Goal: Find specific page/section: Find specific page/section

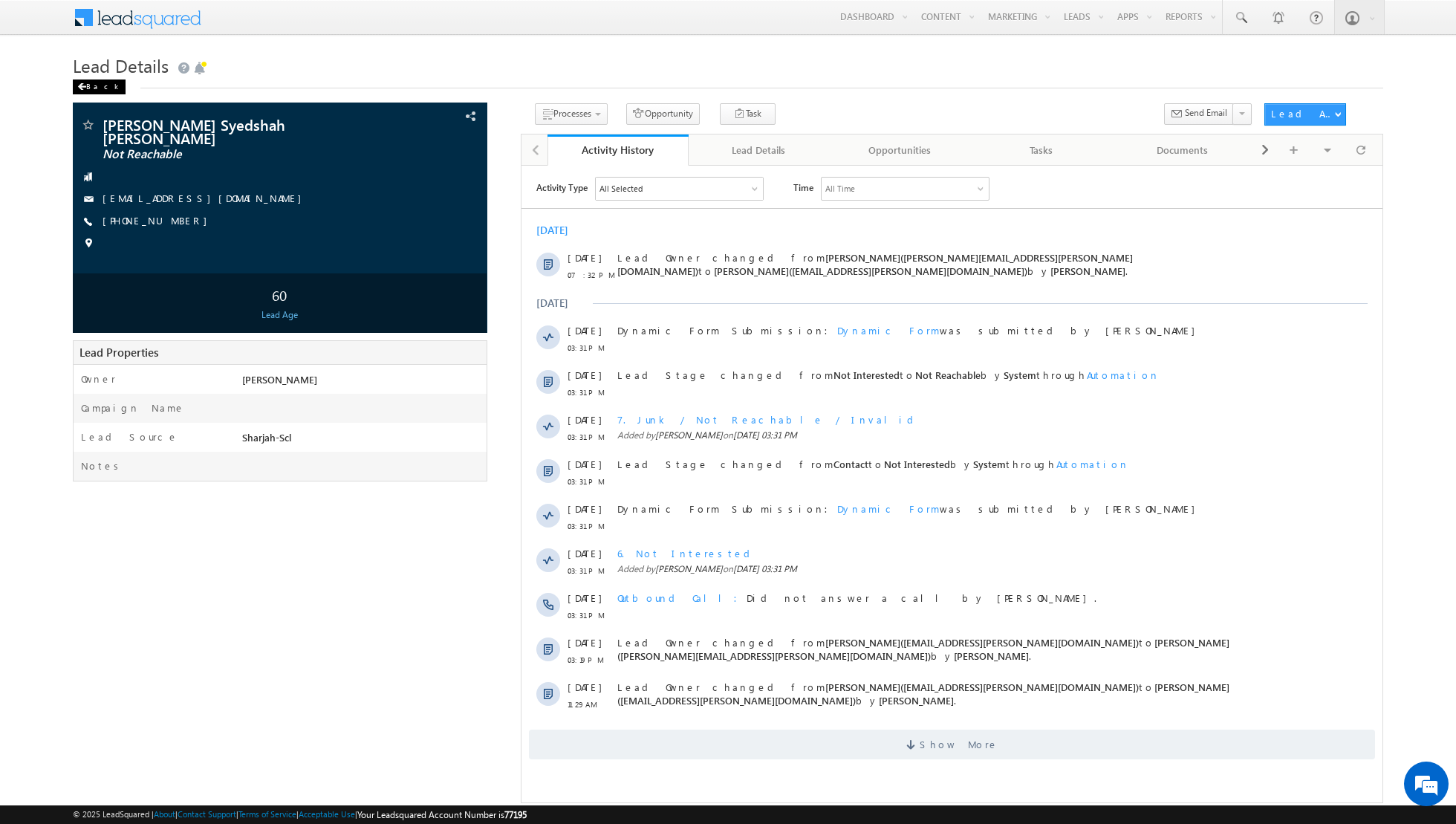
click at [87, 90] on div "Back" at bounding box center [99, 86] width 52 height 15
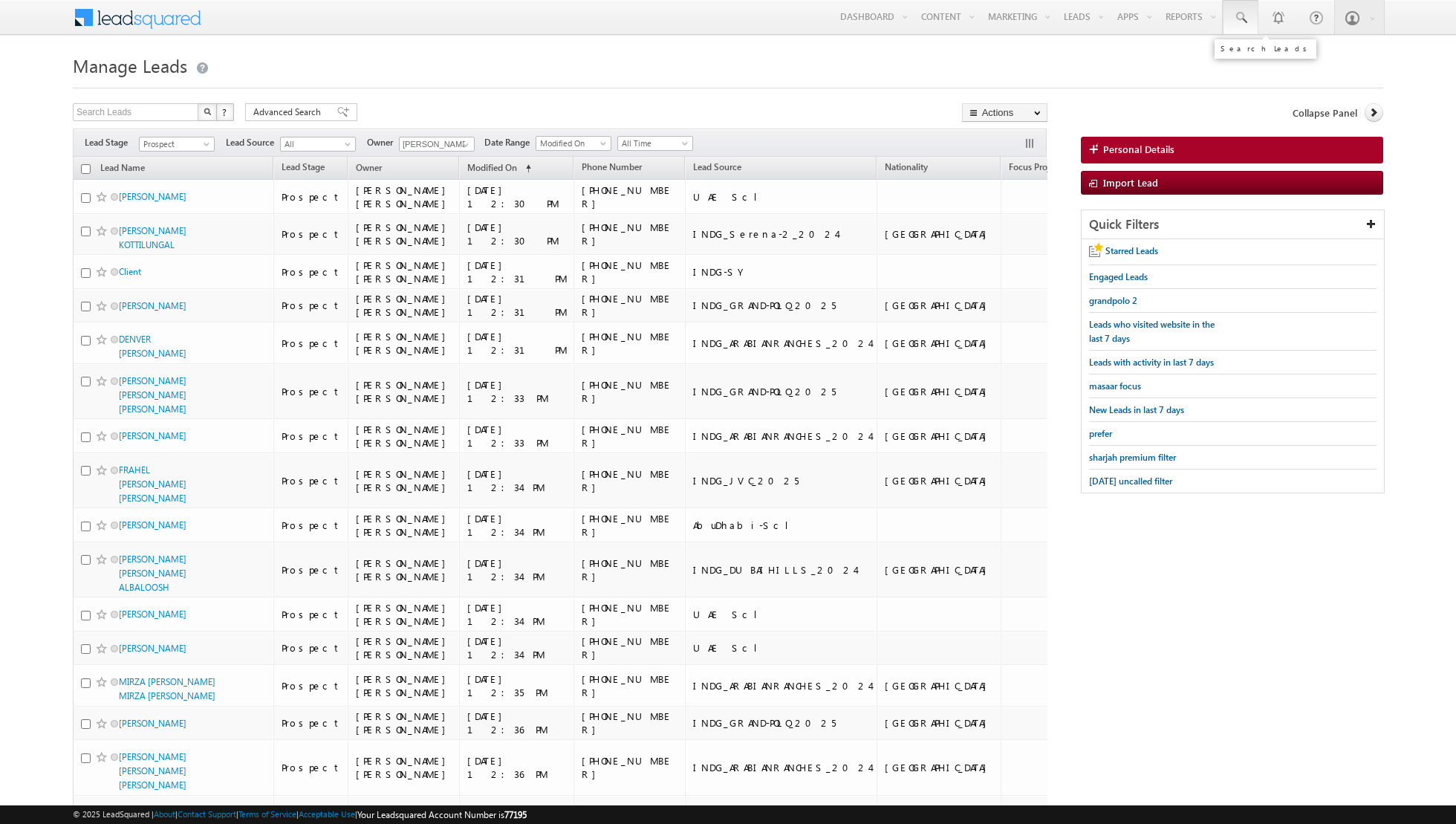
click at [1237, 19] on span at bounding box center [1240, 18] width 15 height 15
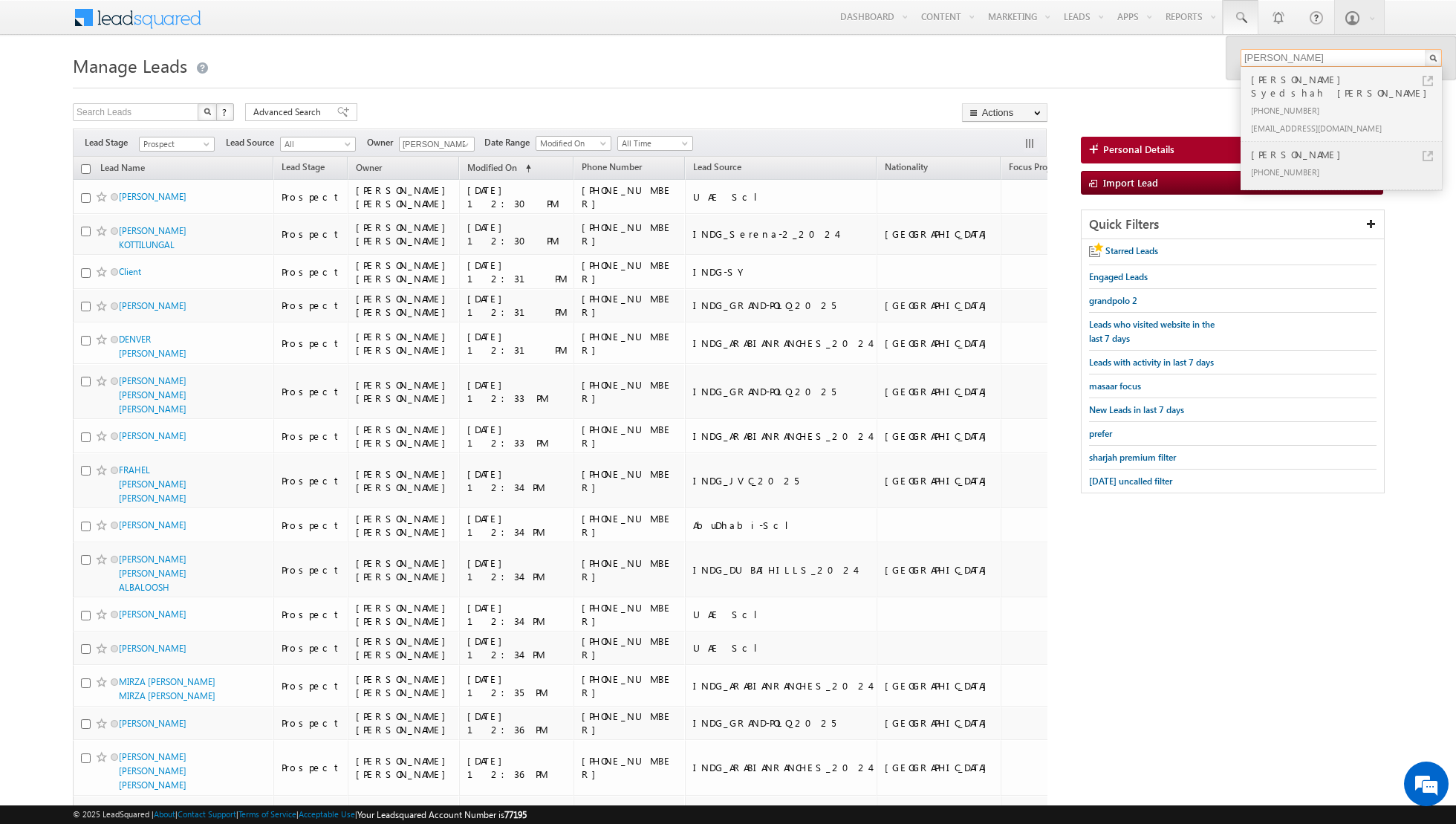
type input "abdul"
click at [1295, 162] on div "[PHONE_NUMBER]" at bounding box center [1347, 171] width 199 height 18
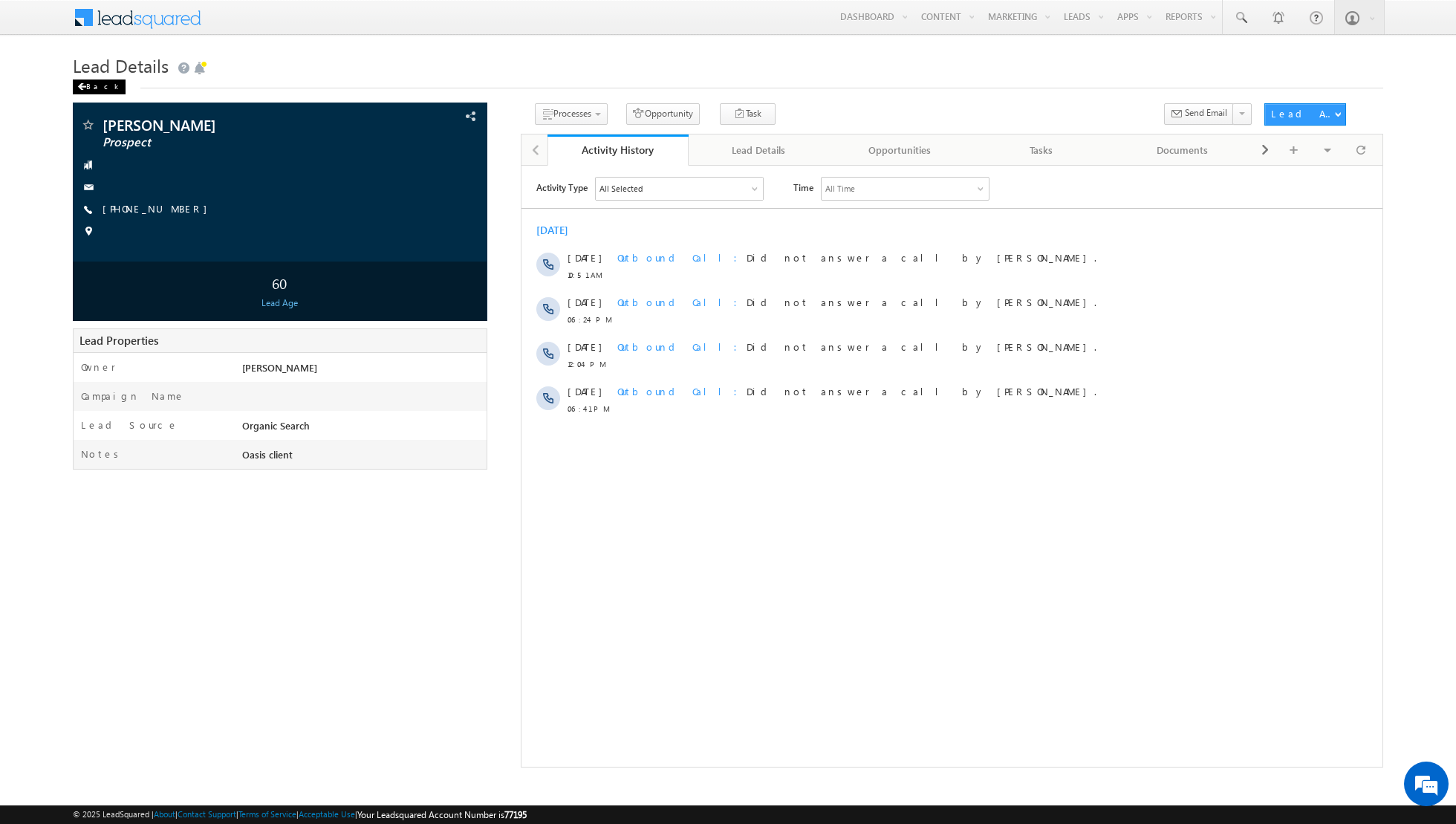
click at [88, 93] on div "Back" at bounding box center [99, 86] width 52 height 15
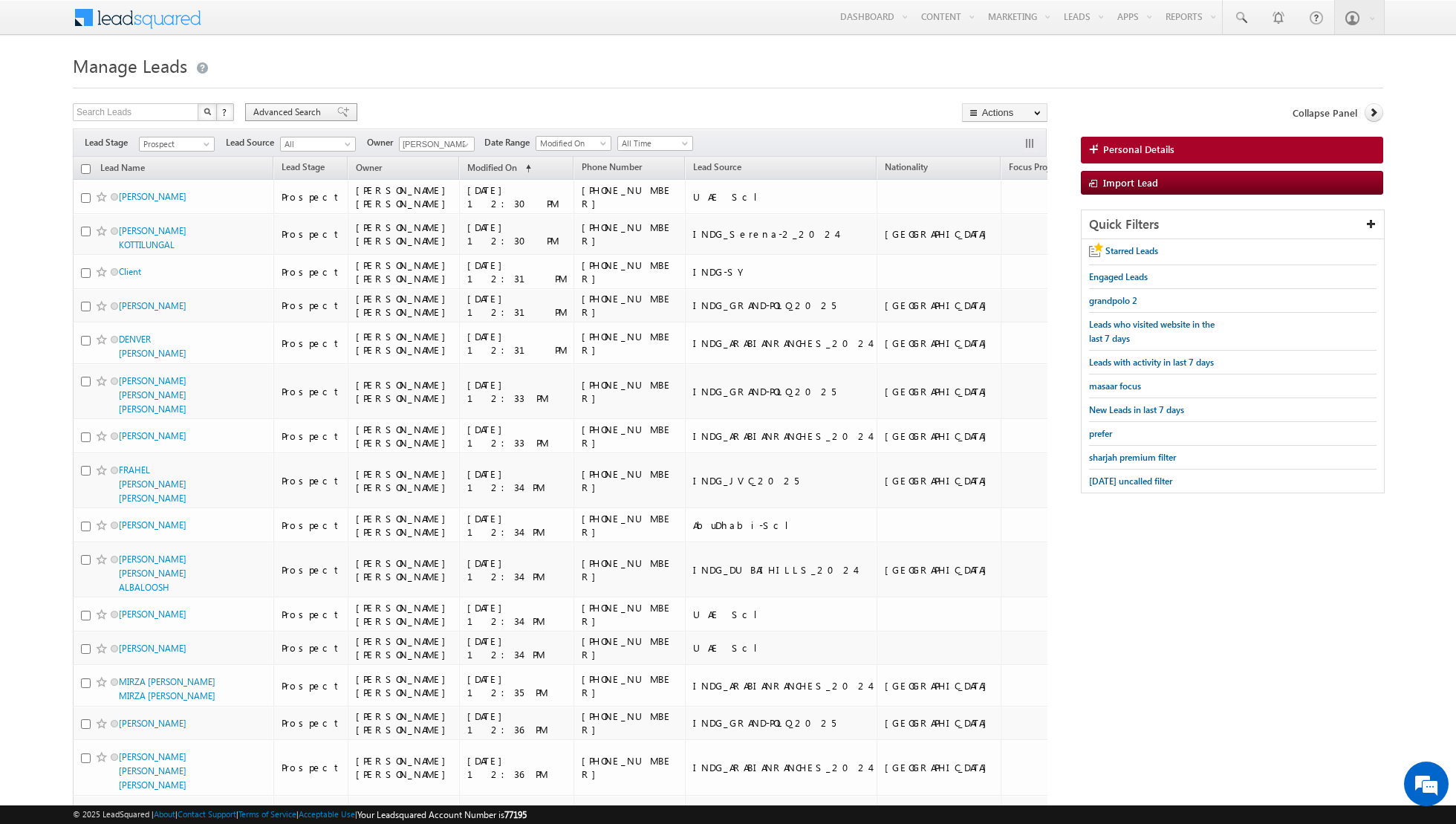
click at [343, 109] on div "Advanced Search" at bounding box center [301, 112] width 112 height 18
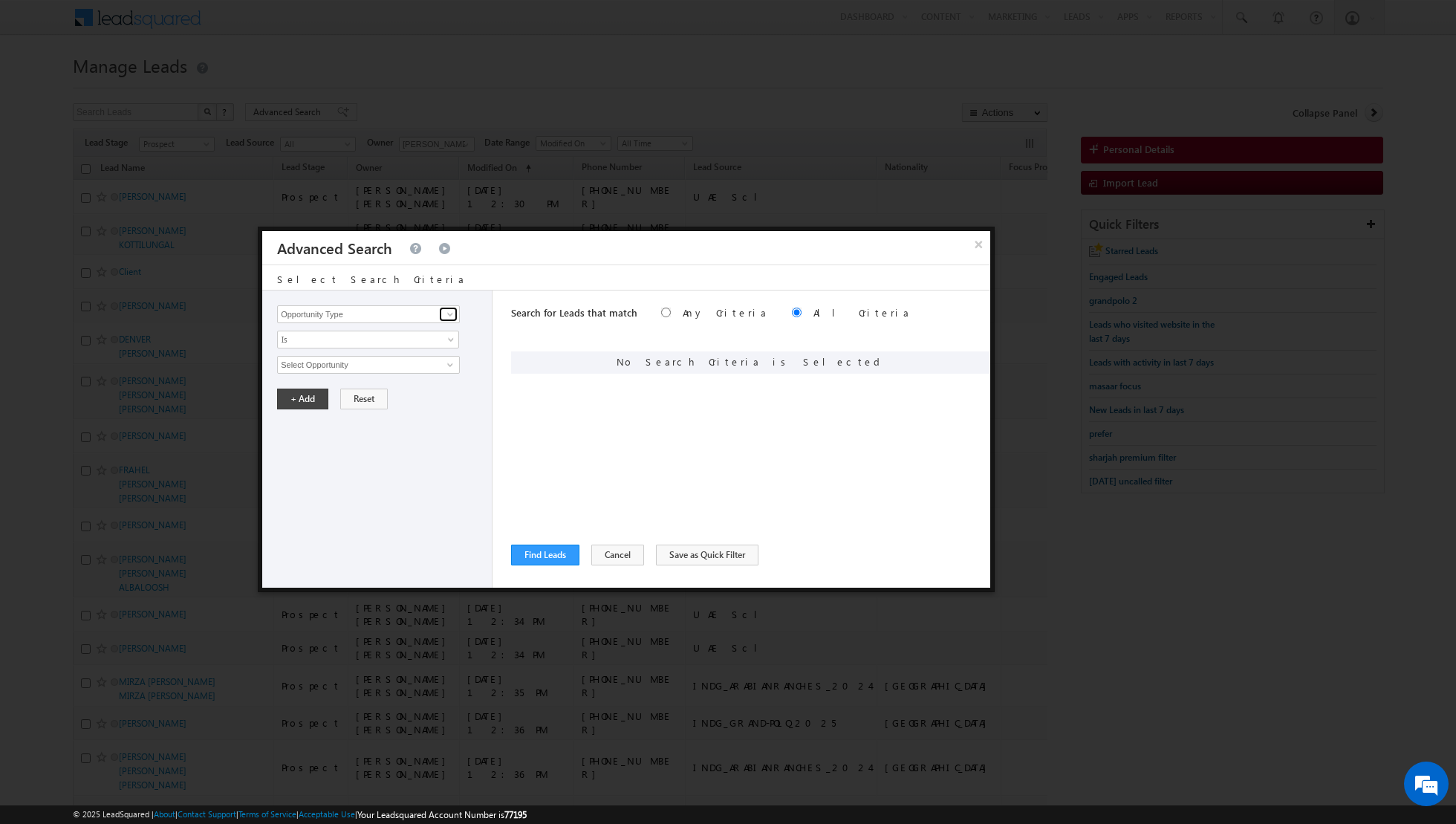
click at [453, 317] on span at bounding box center [450, 314] width 12 height 12
type input "l"
click at [371, 393] on link "First Name" at bounding box center [368, 389] width 183 height 17
type input "First Name"
click at [434, 340] on span "Is" at bounding box center [358, 340] width 161 height 14
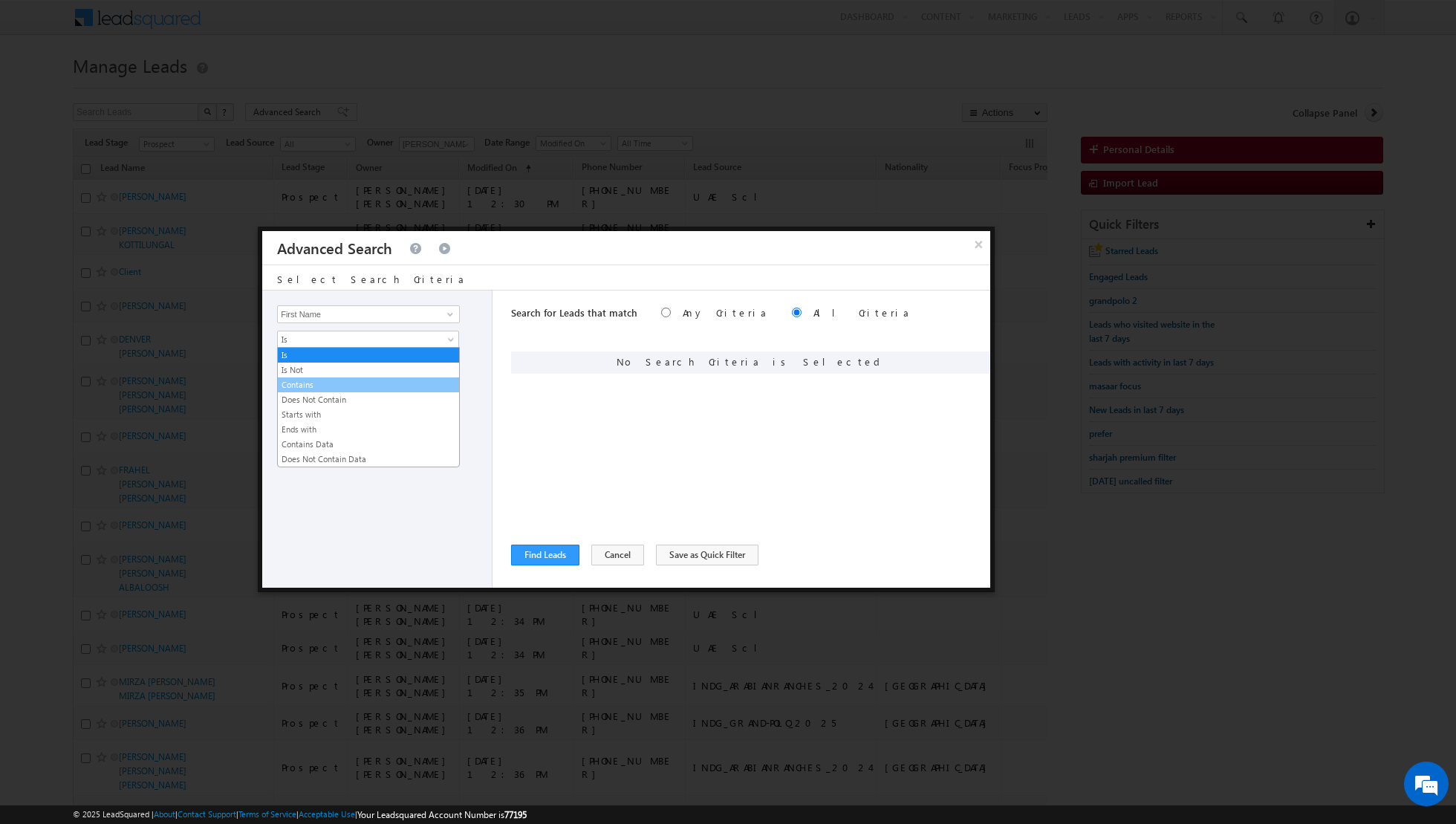
click at [351, 378] on link "Contains" at bounding box center [368, 385] width 181 height 14
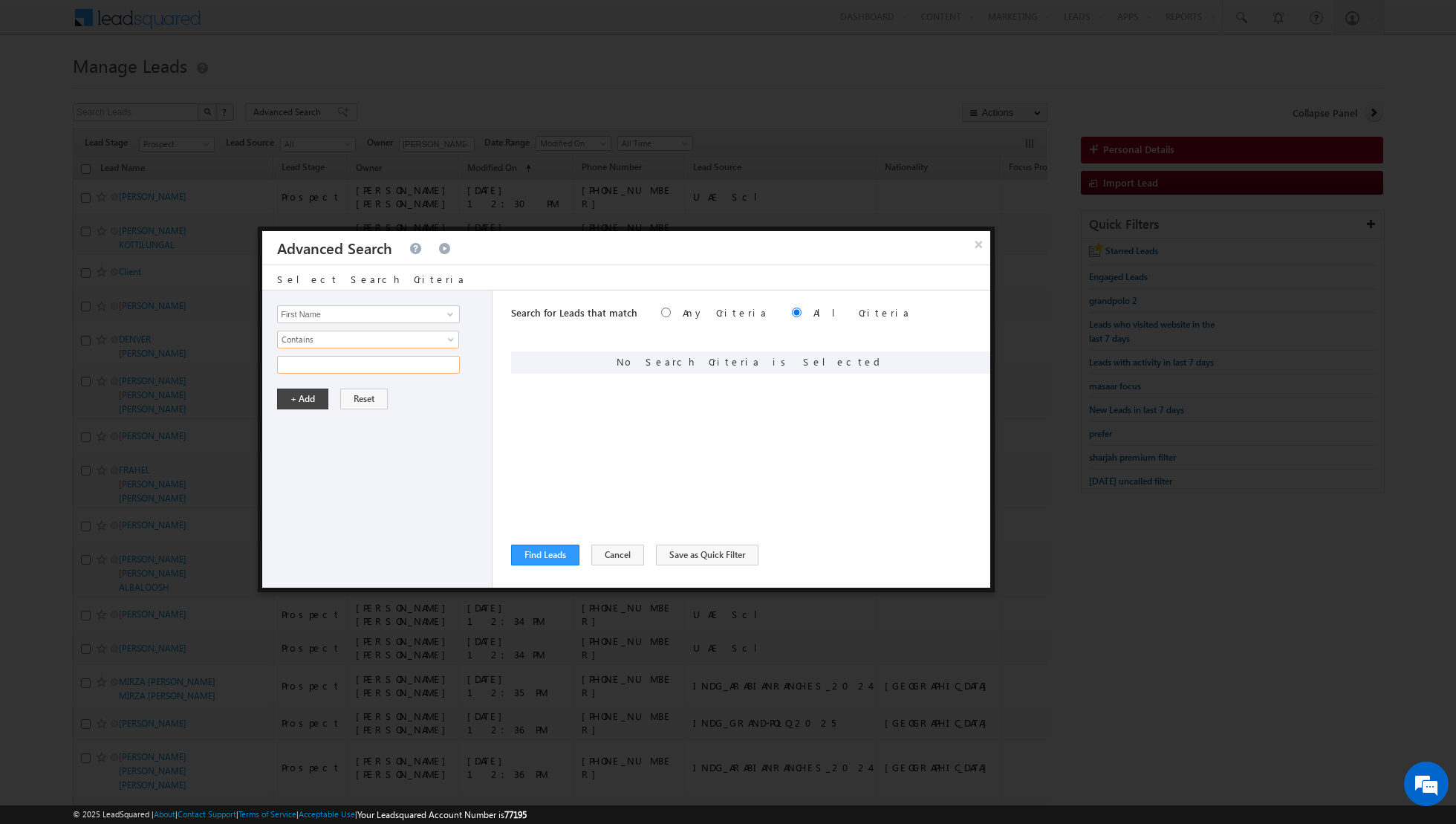
click at [398, 363] on input "text" at bounding box center [368, 365] width 183 height 18
paste input "Shah"
type input "Shah"
click at [301, 398] on button "+ Add" at bounding box center [303, 399] width 51 height 21
click at [543, 556] on button "Find Leads" at bounding box center [544, 555] width 68 height 21
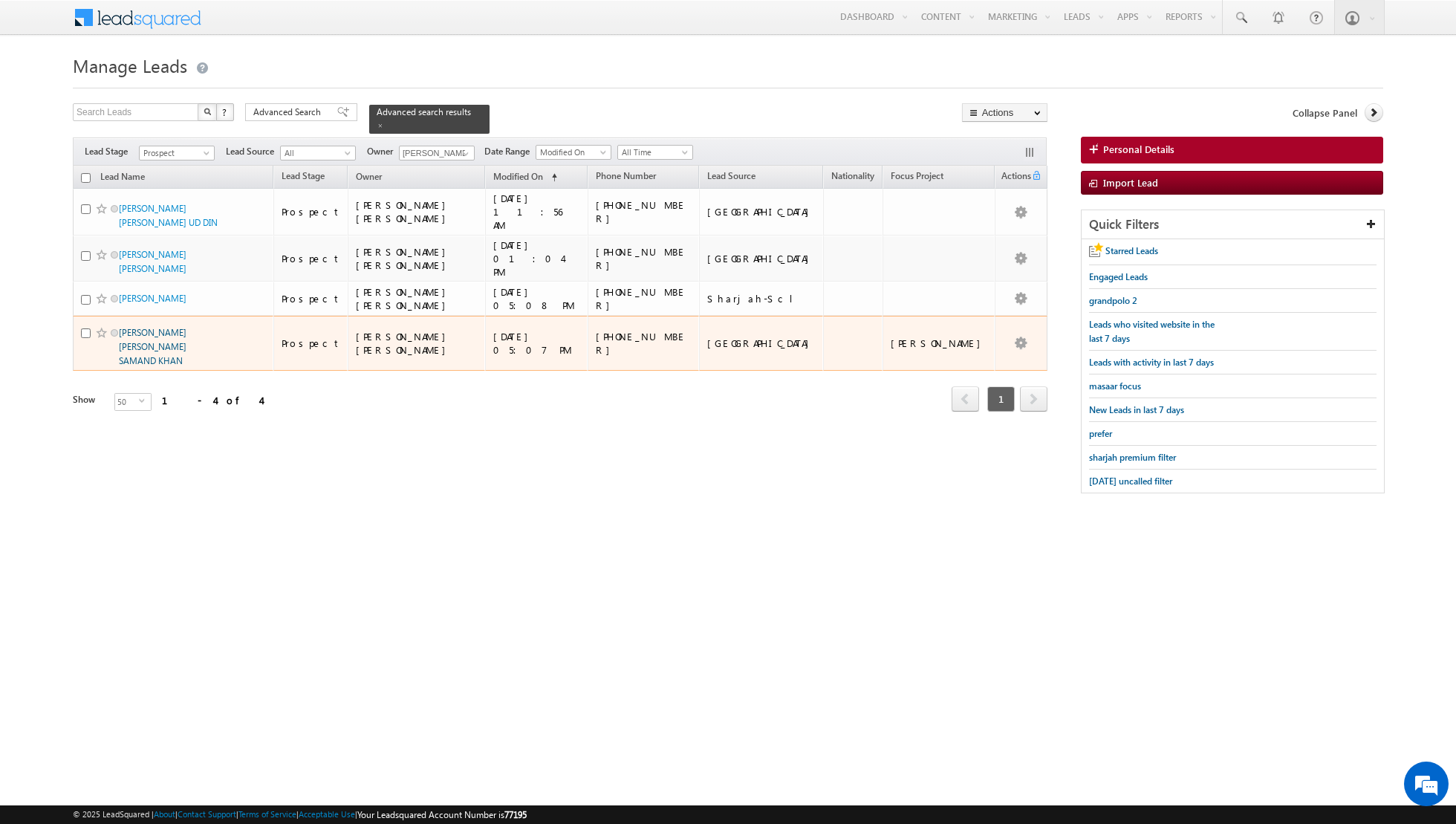
click at [150, 330] on link "SHAH JALAL KHAN SAMAND KHAN" at bounding box center [152, 347] width 67 height 40
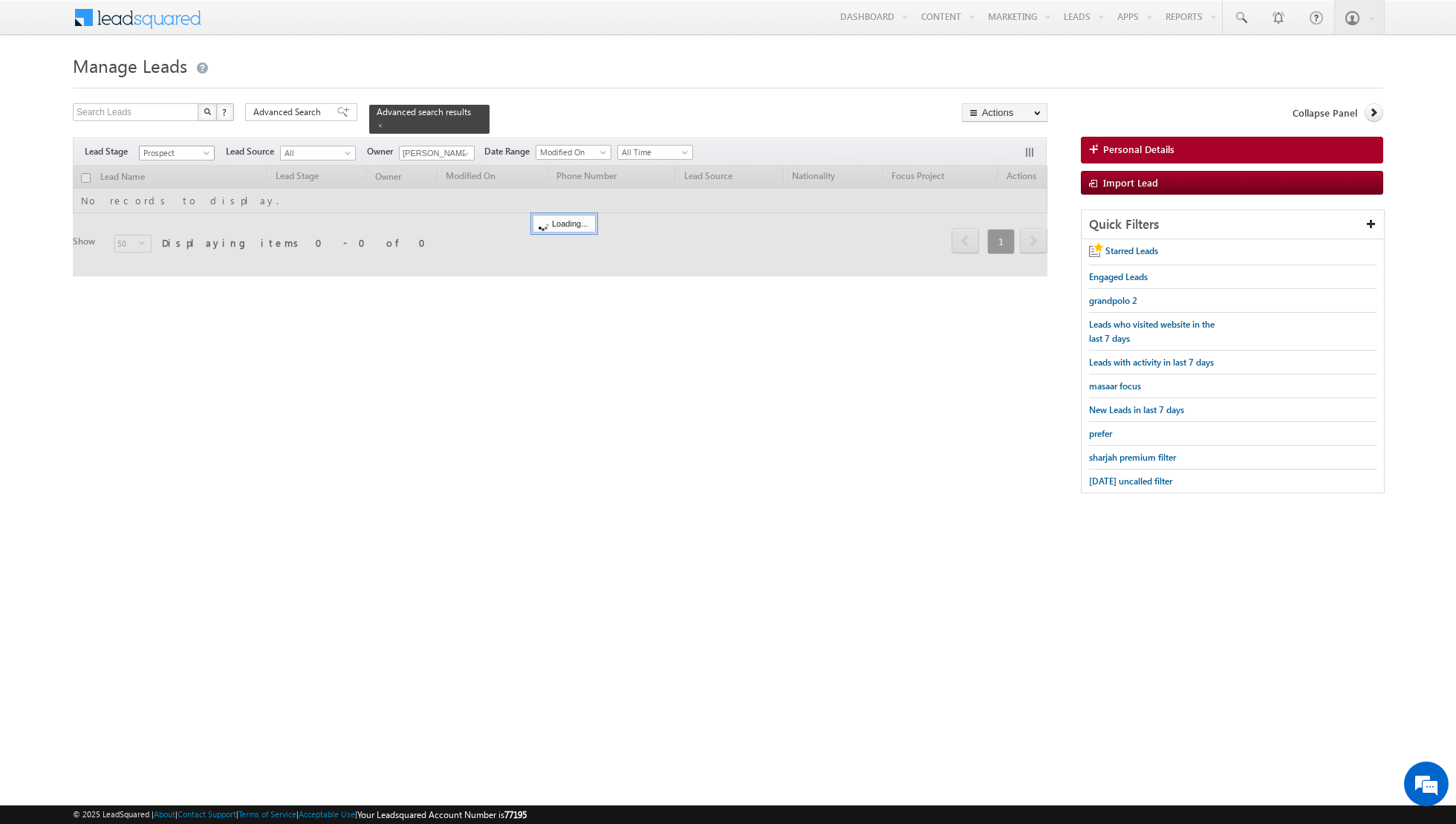
click at [206, 154] on span at bounding box center [208, 156] width 12 height 12
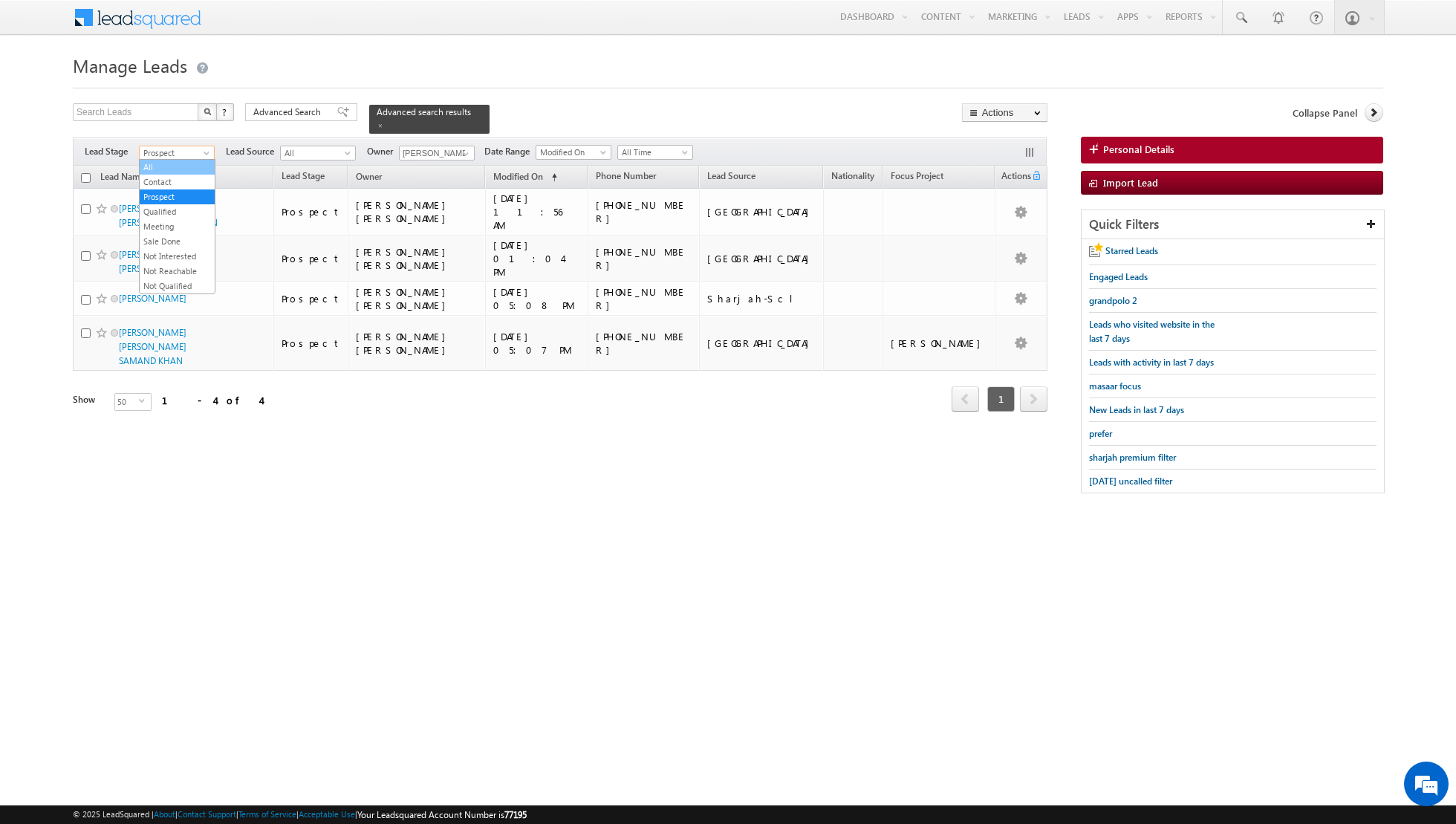
click at [186, 167] on link "All" at bounding box center [177, 167] width 75 height 14
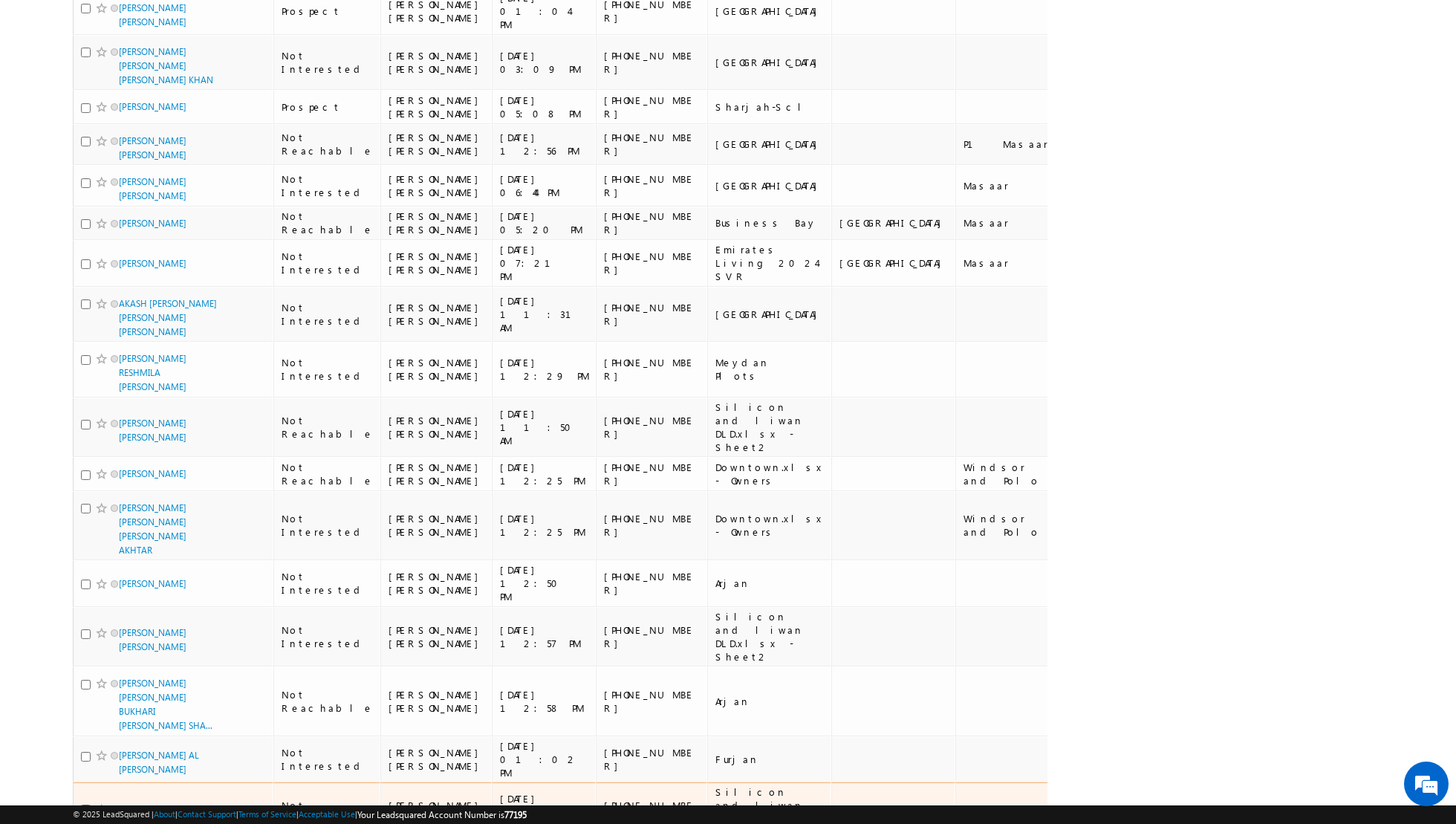
scroll to position [656, 0]
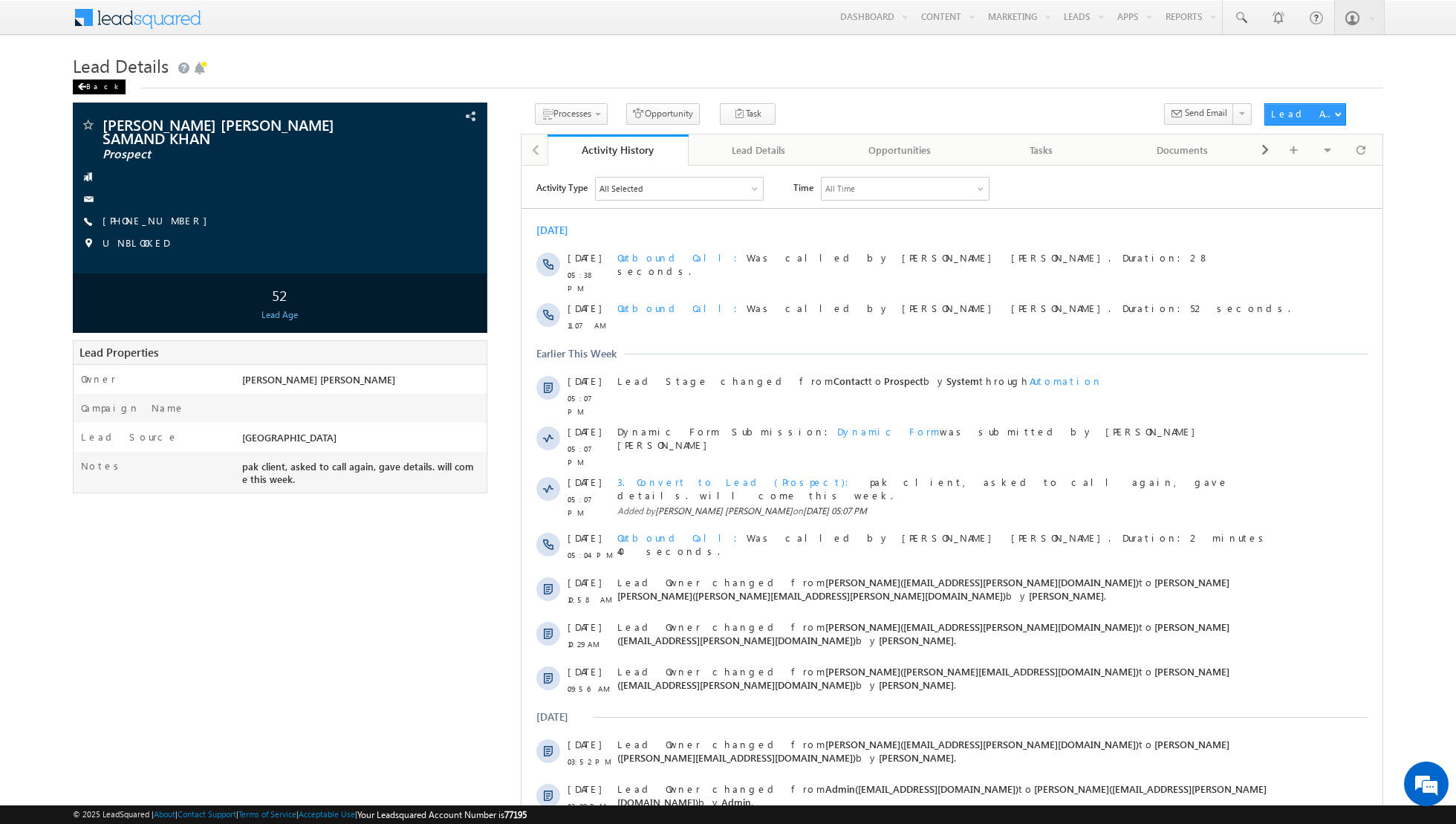
click at [94, 85] on div "Back" at bounding box center [99, 86] width 52 height 15
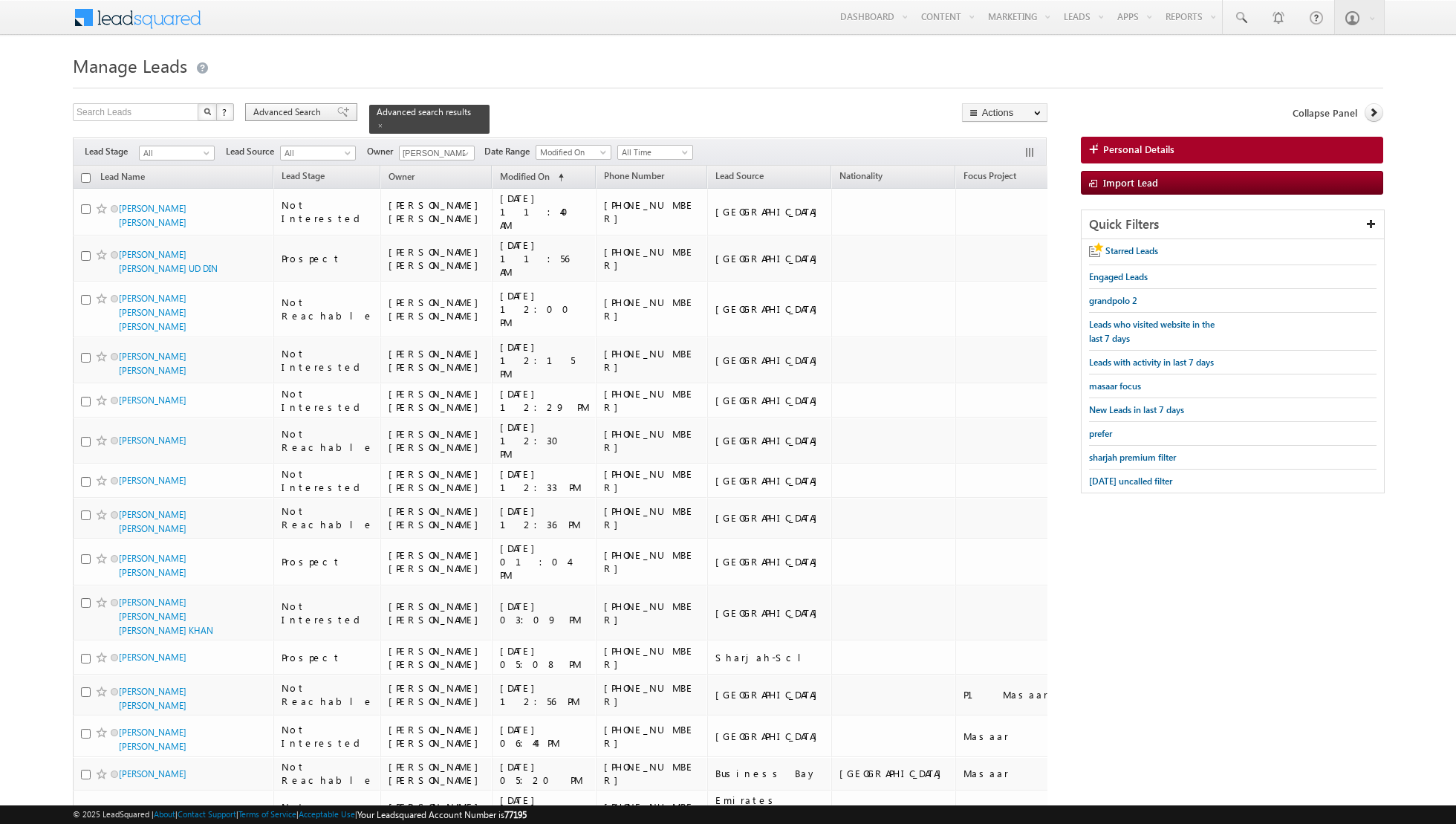
click at [338, 112] on span at bounding box center [343, 112] width 12 height 11
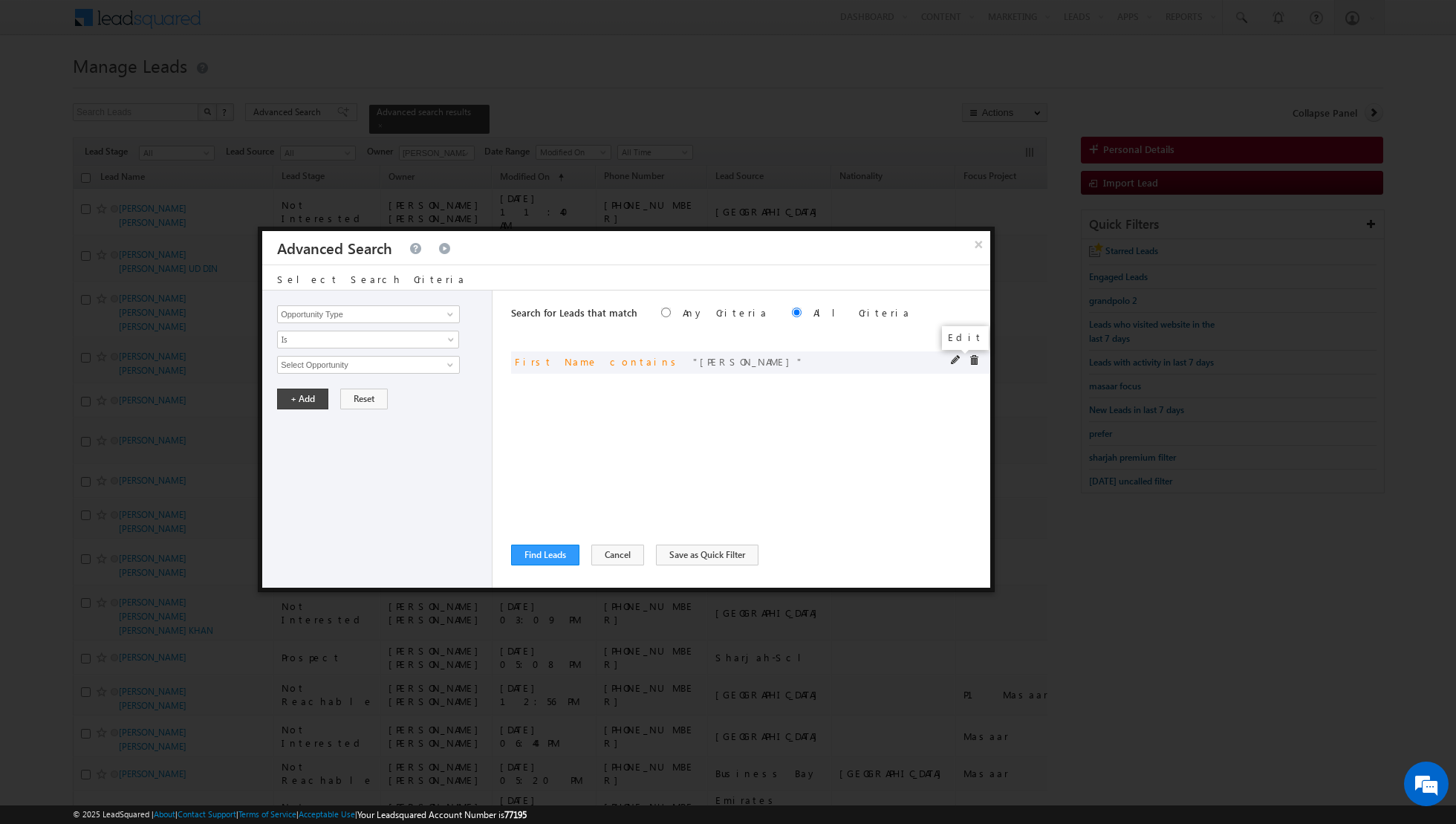
click at [953, 357] on span at bounding box center [956, 360] width 11 height 11
click at [425, 360] on input "Shah" at bounding box center [368, 365] width 183 height 18
type input "S"
type input "abdul"
click at [302, 395] on button "+ Add" at bounding box center [303, 399] width 51 height 21
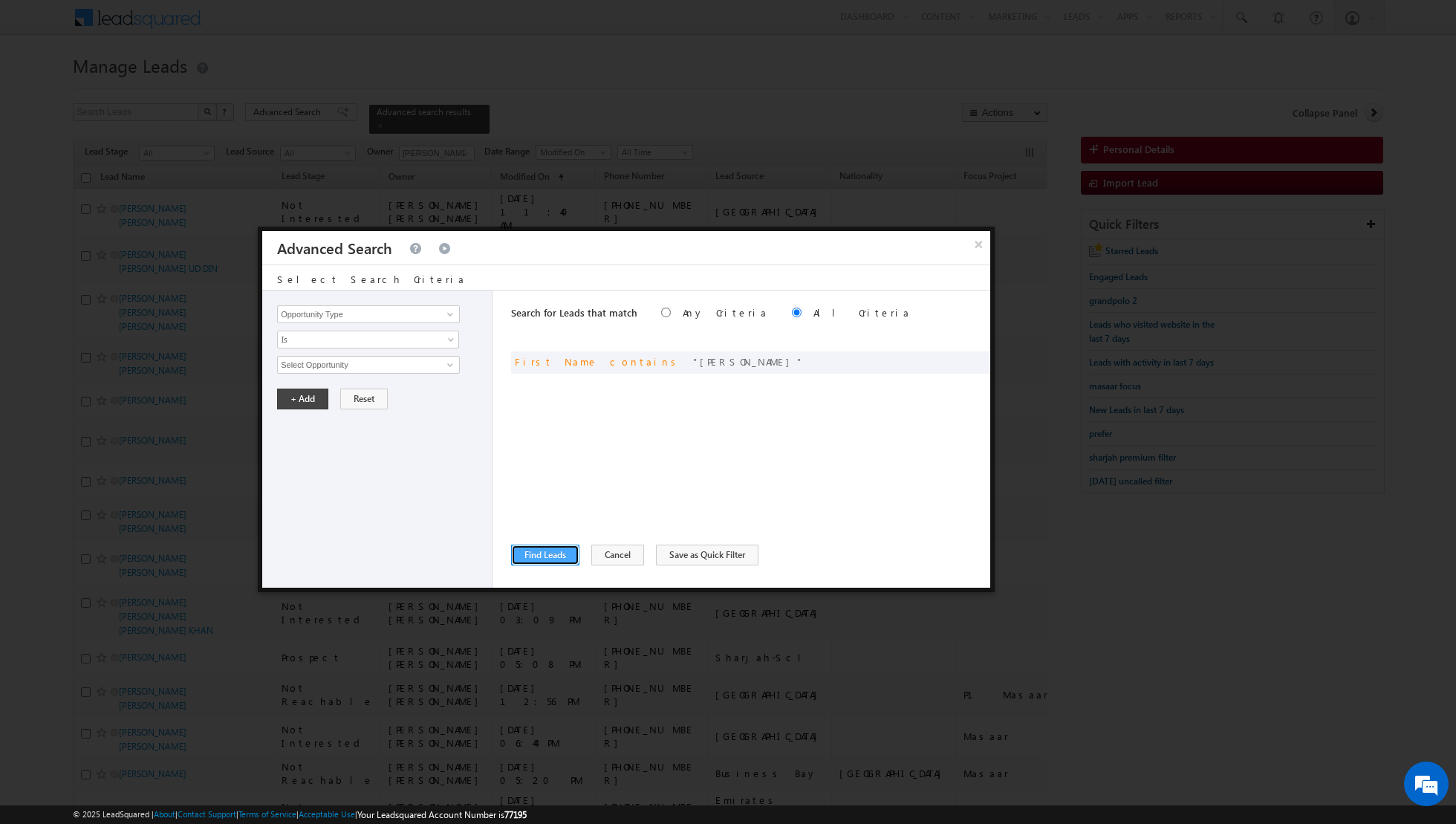
click at [540, 549] on button "Find Leads" at bounding box center [544, 555] width 68 height 21
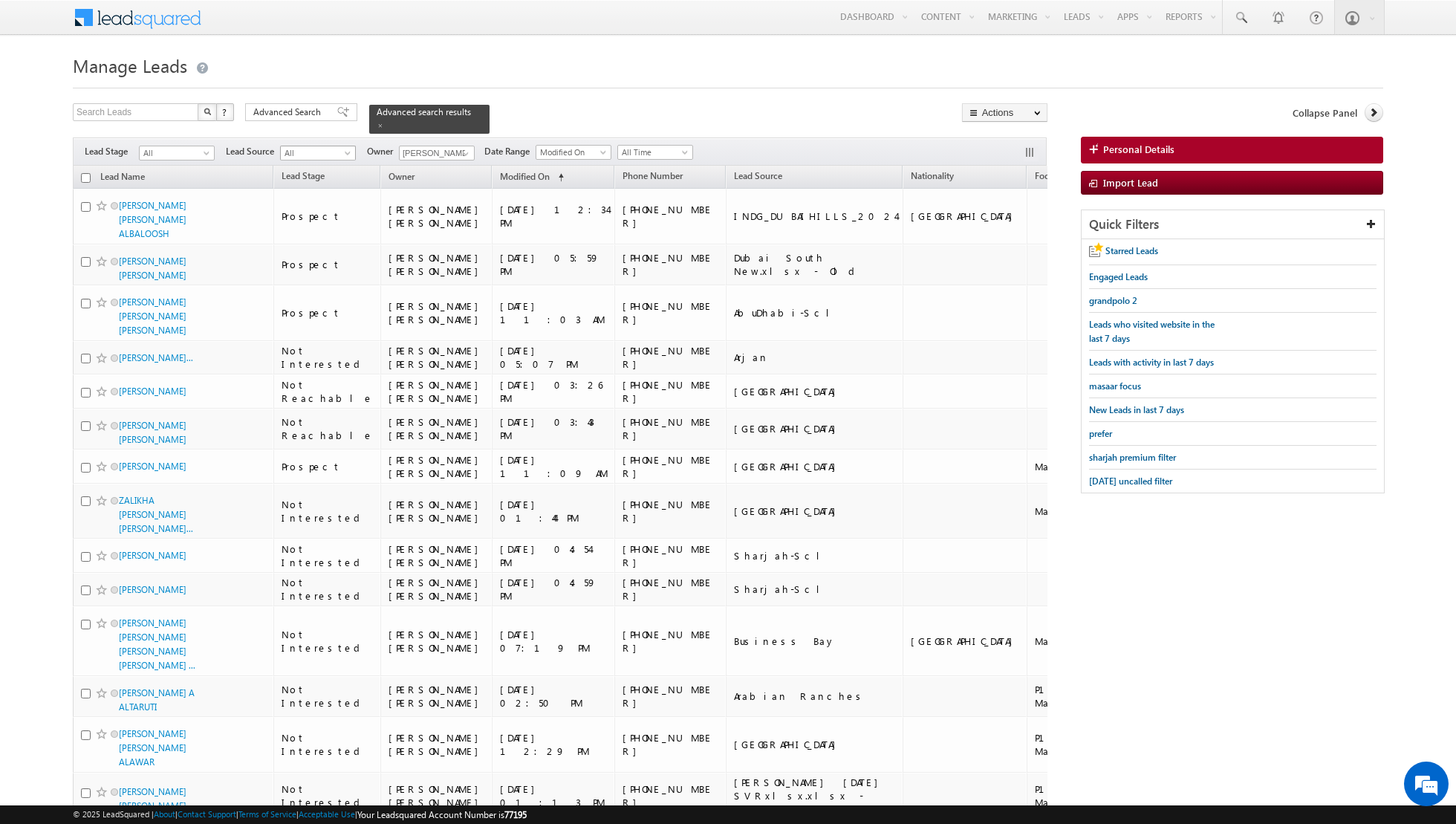
click at [337, 154] on span "All" at bounding box center [316, 154] width 70 height 14
click at [204, 147] on span "All" at bounding box center [174, 154] width 70 height 14
click at [177, 198] on link "Prospect" at bounding box center [177, 197] width 75 height 14
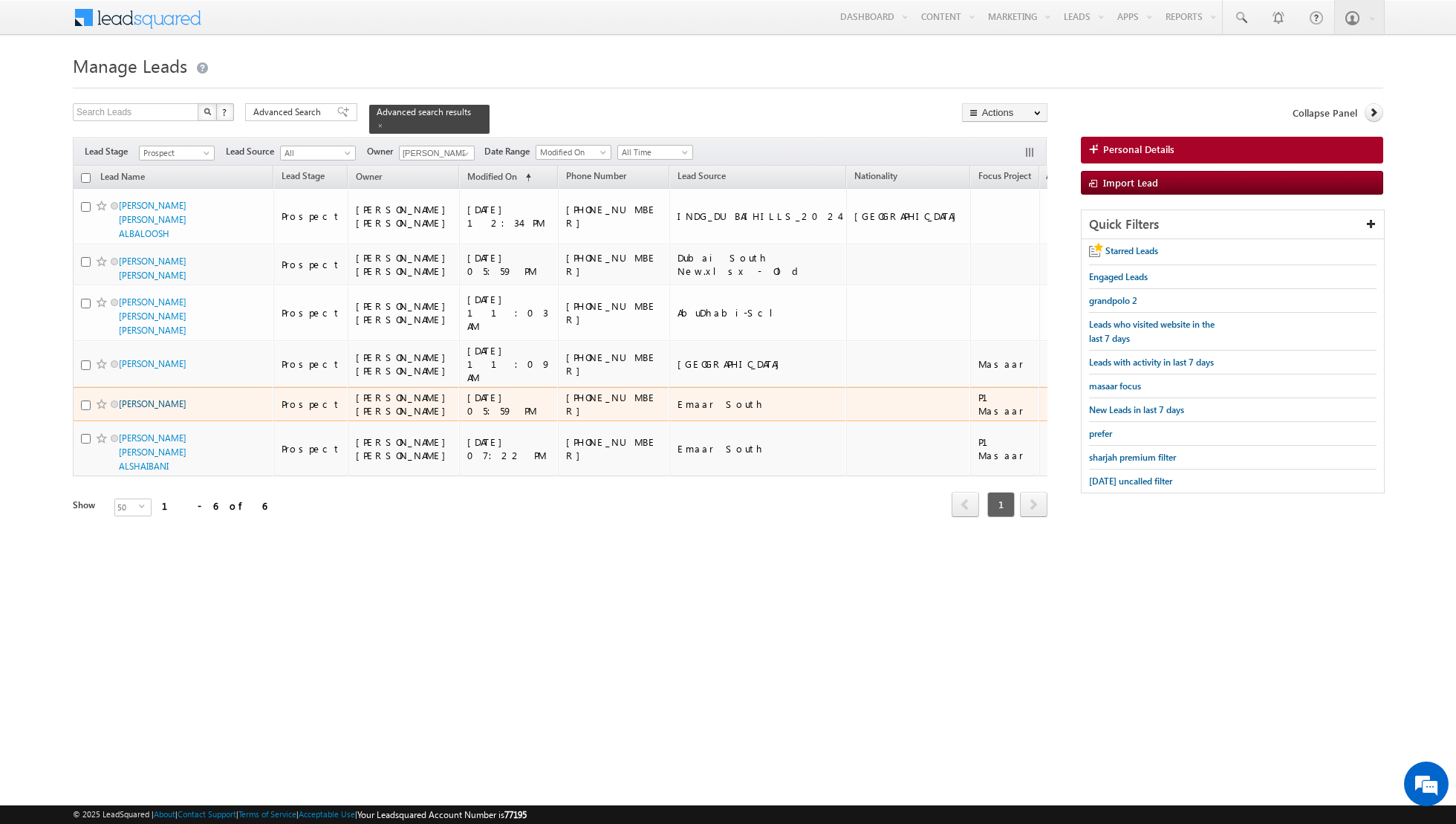
click at [148, 398] on link "[PERSON_NAME]" at bounding box center [152, 403] width 67 height 11
